Goal: Task Accomplishment & Management: Manage account settings

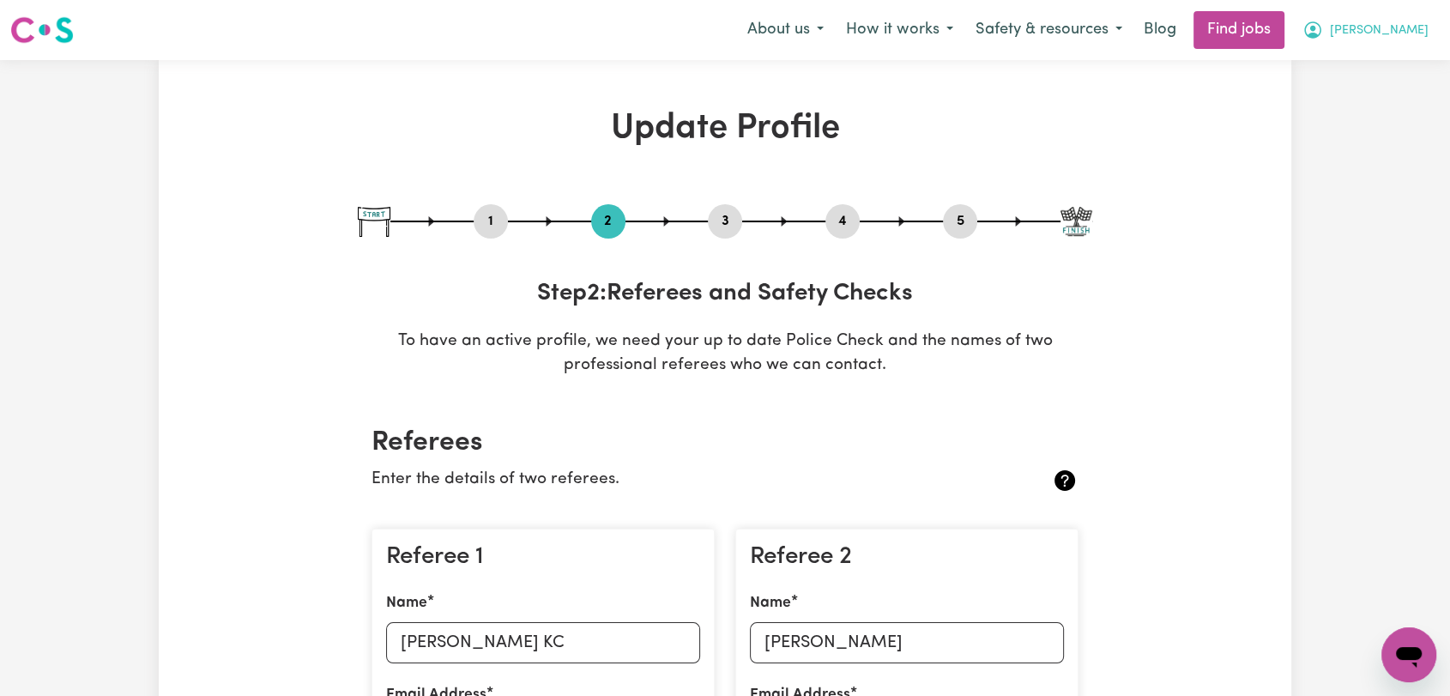
click at [1428, 28] on button "[PERSON_NAME]" at bounding box center [1365, 30] width 148 height 36
click at [1366, 130] on link "Logout" at bounding box center [1371, 131] width 136 height 33
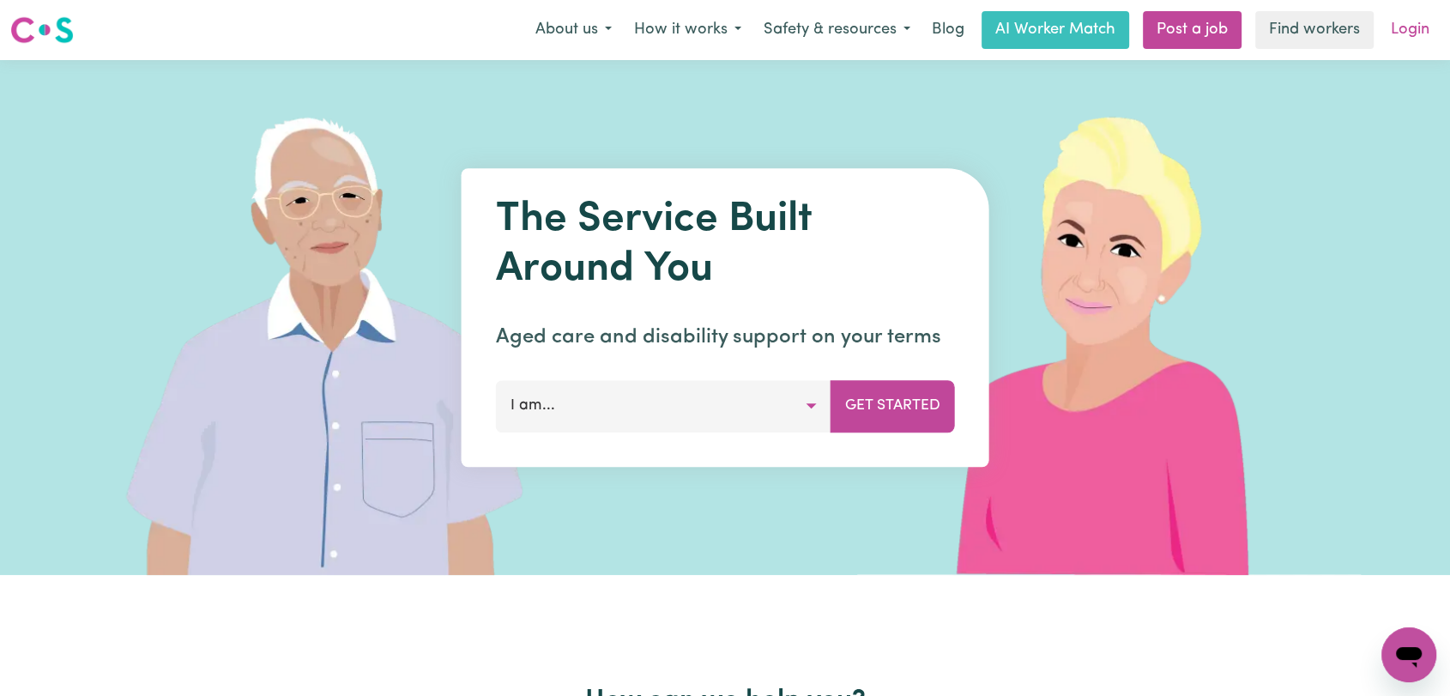
click at [1421, 27] on link "Login" at bounding box center [1410, 30] width 59 height 38
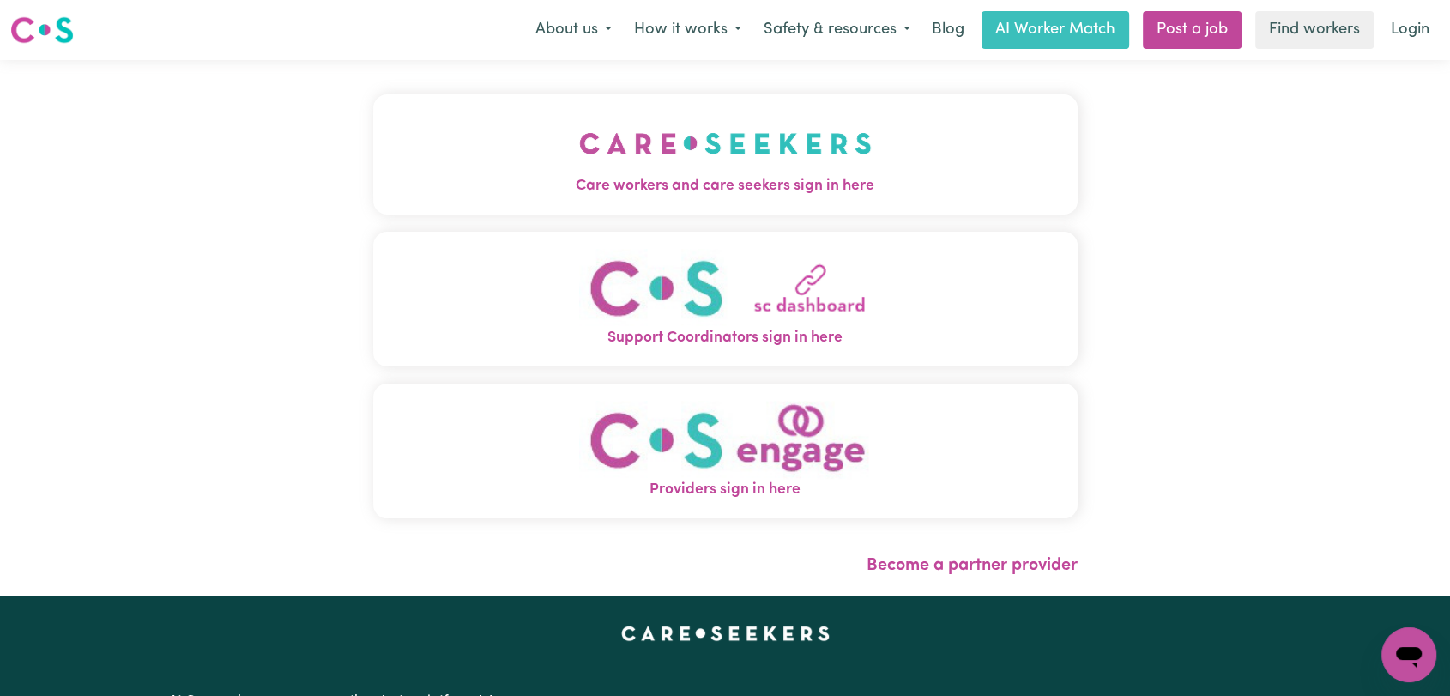
click at [680, 156] on img "Care workers and care seekers sign in here" at bounding box center [725, 143] width 293 height 63
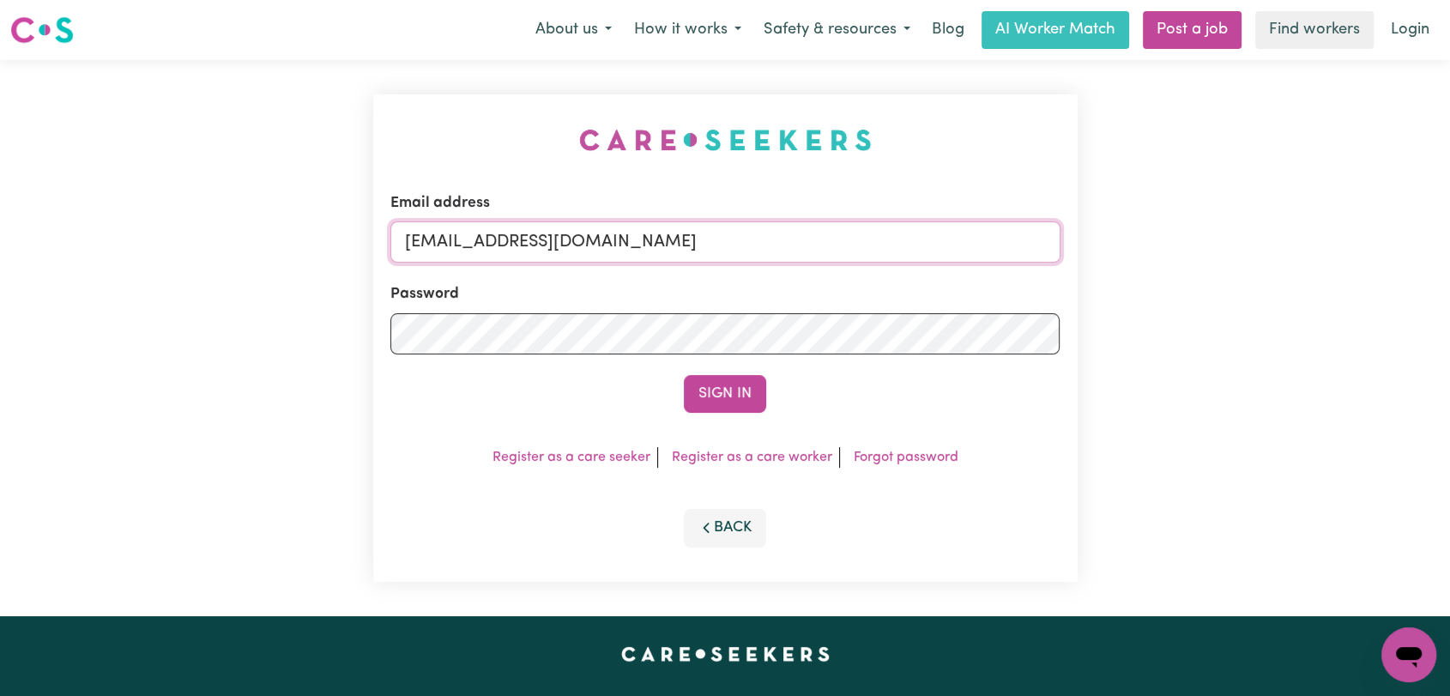
click at [796, 236] on input "[EMAIL_ADDRESS][DOMAIN_NAME]" at bounding box center [725, 241] width 670 height 41
drag, startPoint x: 493, startPoint y: 243, endPoint x: 766, endPoint y: 269, distance: 275.0
click at [766, 269] on form "Email address Superuser~[EMAIL_ADDRESS][DOMAIN_NAME] Password Sign In" at bounding box center [725, 302] width 670 height 221
drag, startPoint x: 494, startPoint y: 239, endPoint x: 687, endPoint y: 262, distance: 194.4
click at [687, 262] on input "Superuser~Anastarcia" at bounding box center [725, 241] width 670 height 41
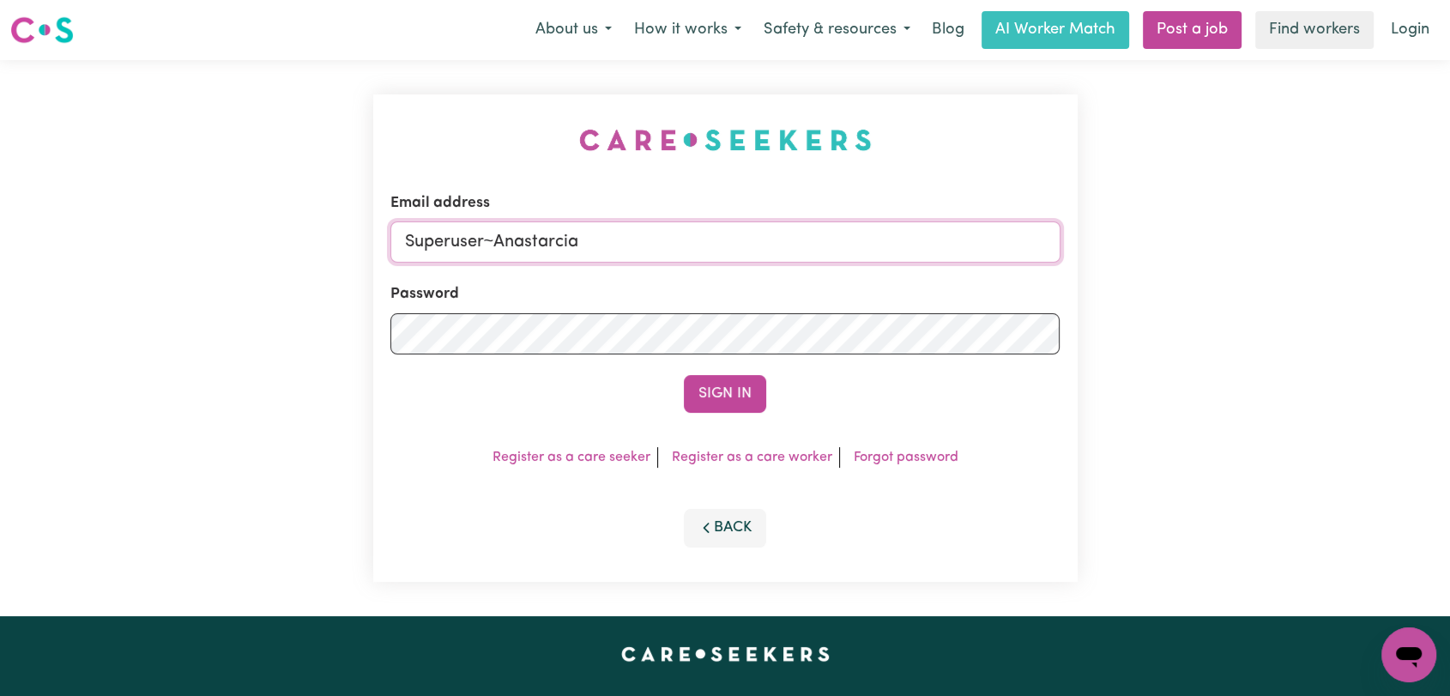
paste input "[EMAIL_ADDRESS][DOMAIN_NAME]"
type input "Superuser~[EMAIL_ADDRESS][DOMAIN_NAME]"
click at [716, 402] on button "Sign In" at bounding box center [725, 394] width 82 height 38
